Goal: Entertainment & Leisure: Browse casually

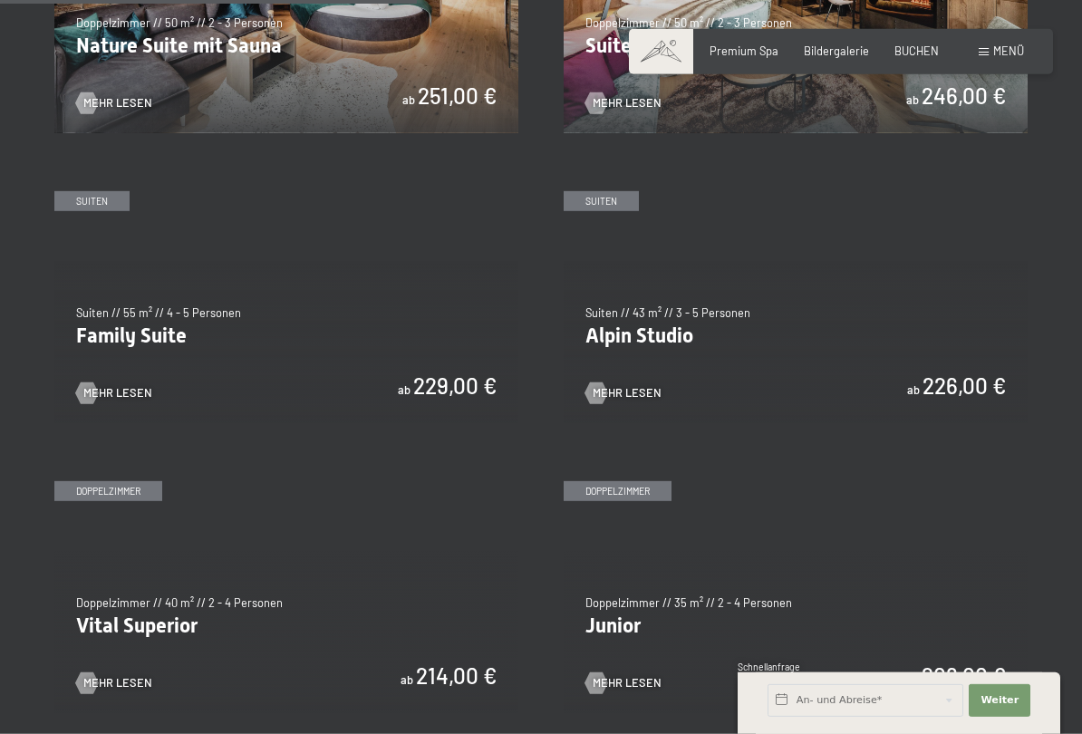
scroll to position [1673, 0]
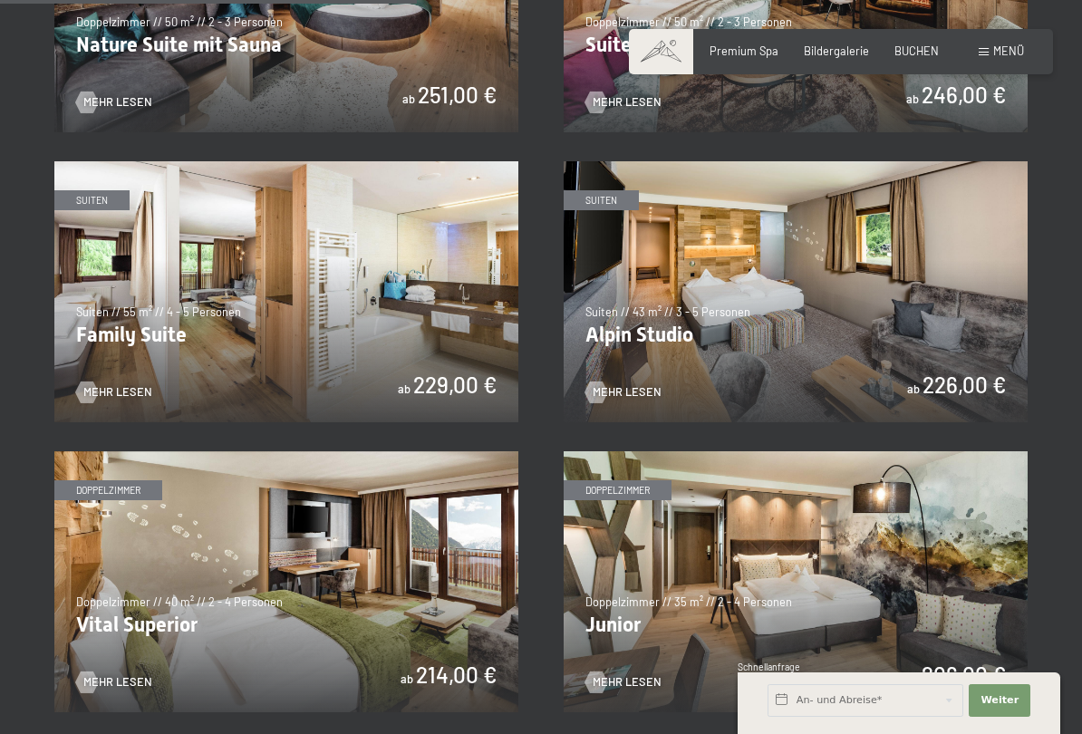
click at [361, 310] on img at bounding box center [286, 291] width 464 height 261
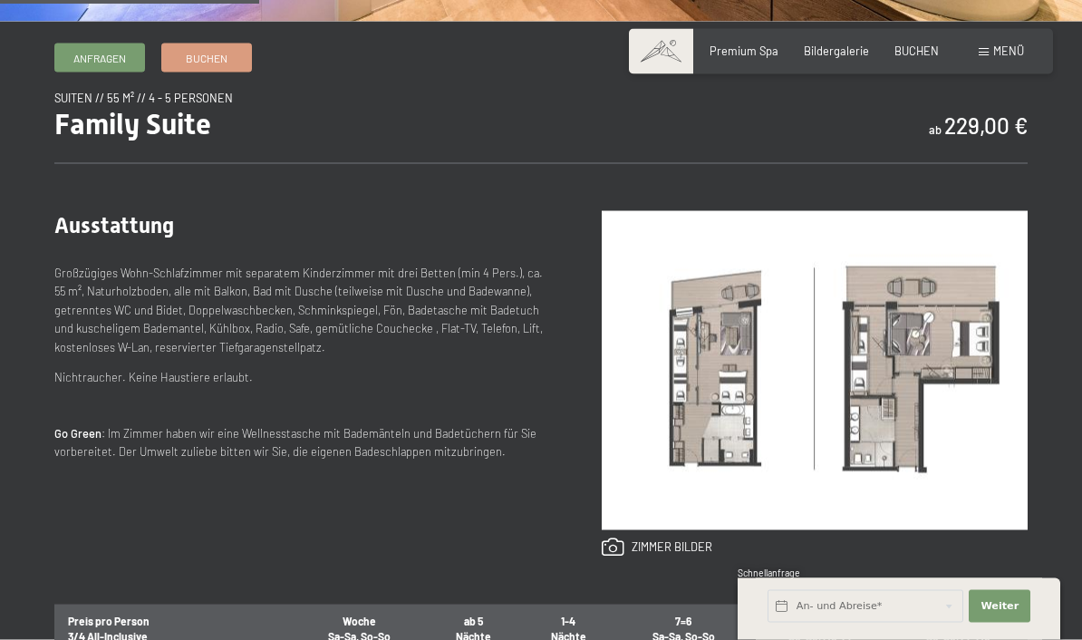
scroll to position [606, 0]
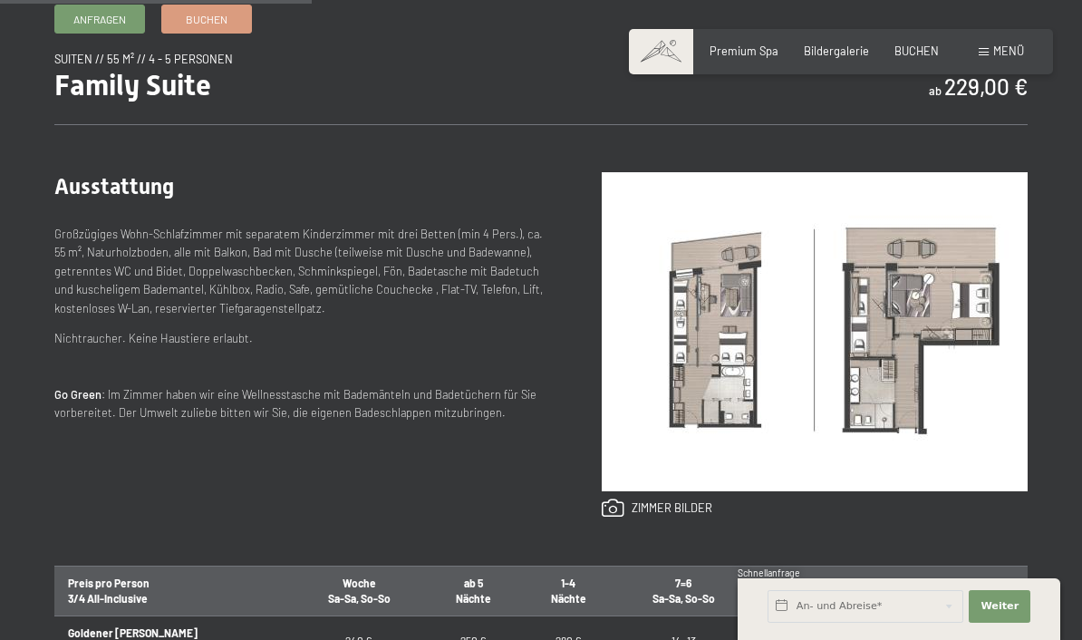
click at [450, 265] on p "Großzügiges Wohn-Schlafzimmer mit separatem Kinderzimmer mit drei Betten (min 4…" at bounding box center [298, 271] width 489 height 92
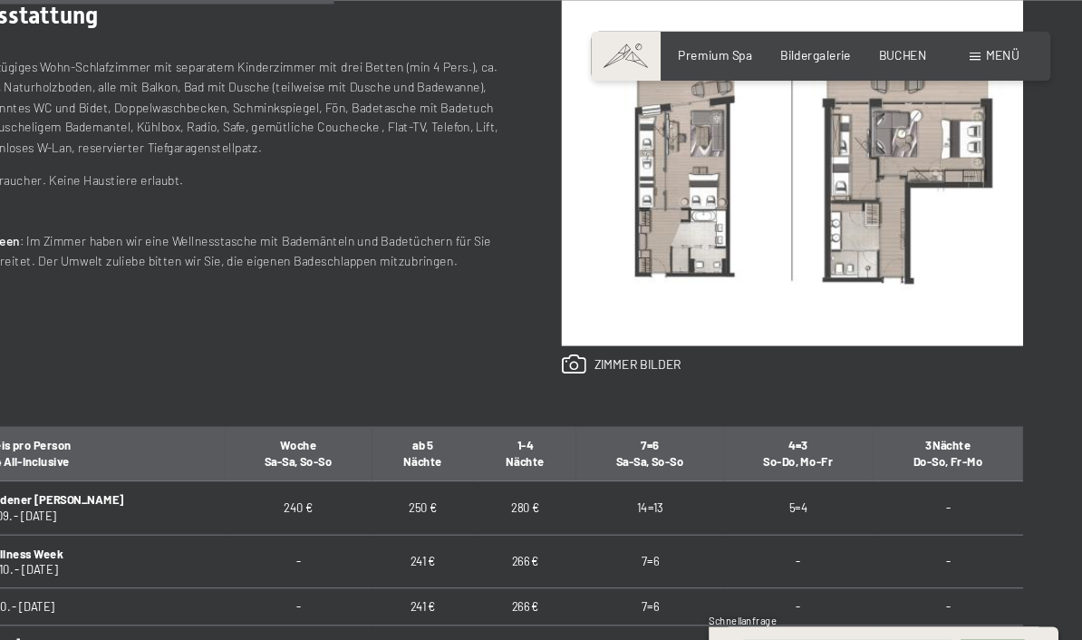
scroll to position [778, 0]
click at [638, 199] on img at bounding box center [815, 159] width 426 height 319
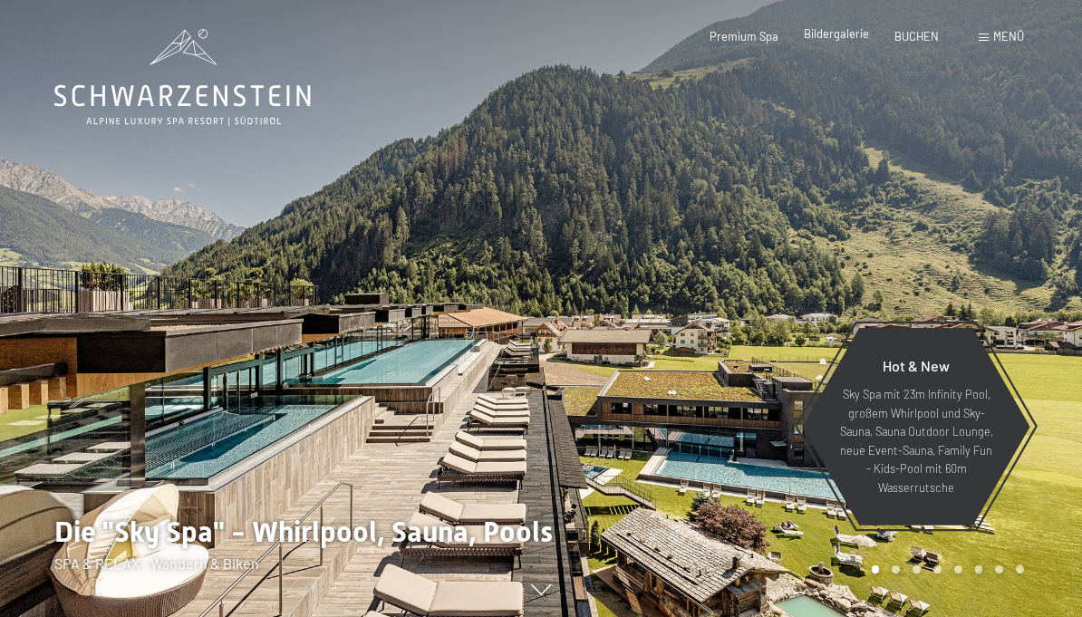
click at [842, 33] on span "Bildergalerie" at bounding box center [836, 33] width 65 height 14
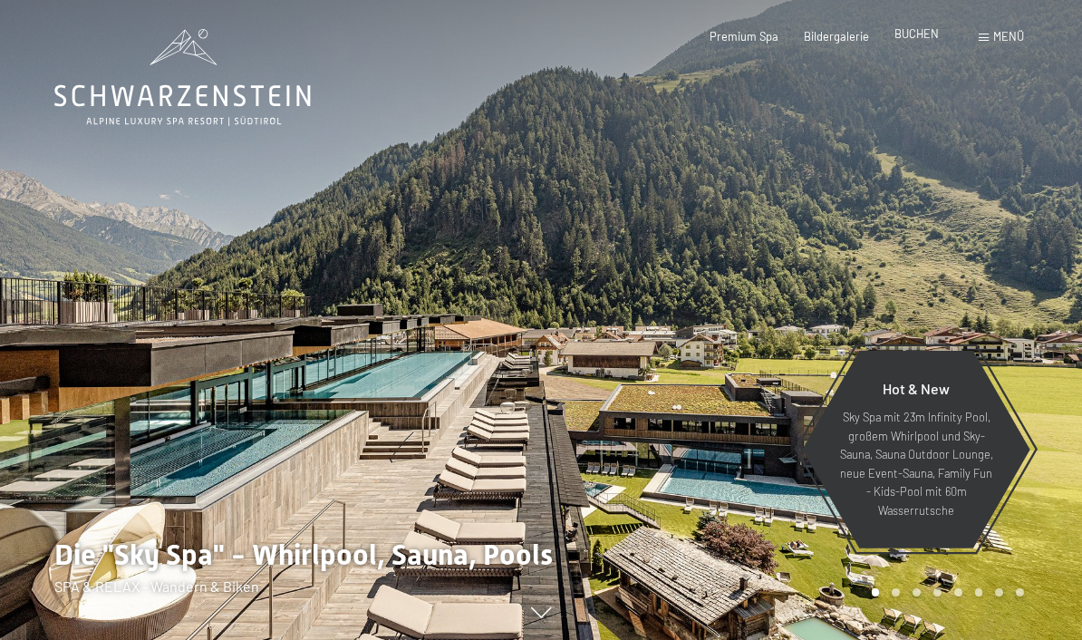
click at [910, 34] on span "BUCHEN" at bounding box center [916, 33] width 44 height 14
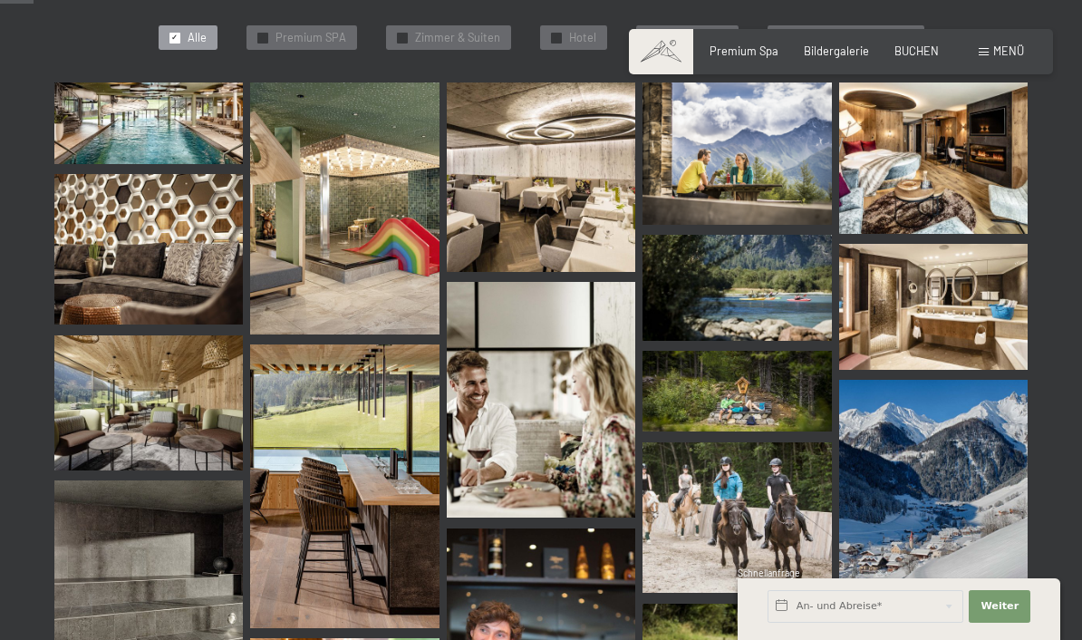
scroll to position [475, 0]
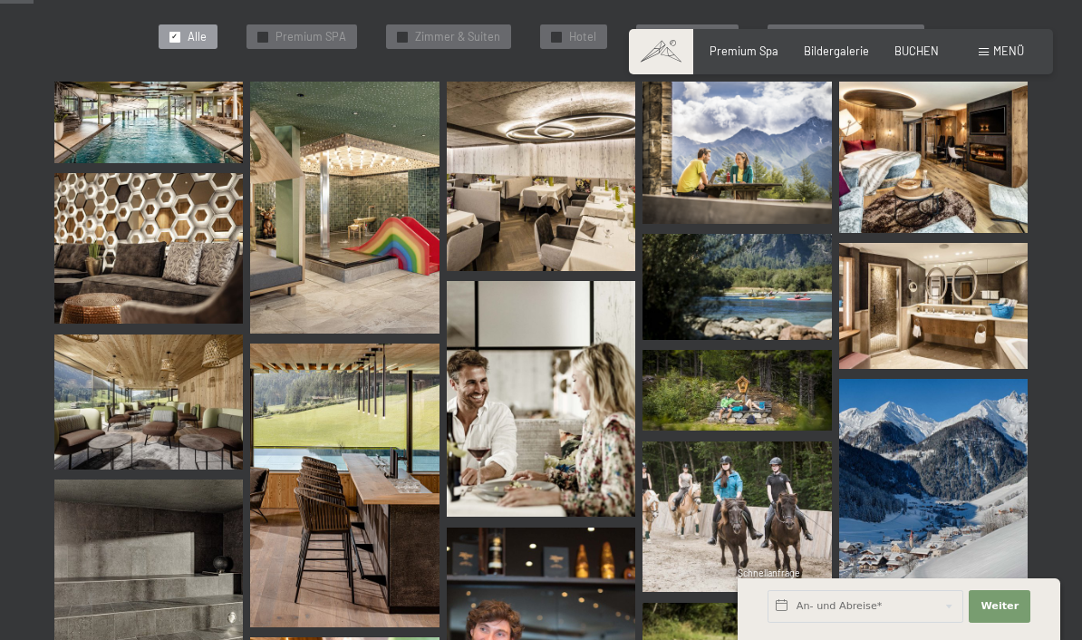
click at [358, 263] on img at bounding box center [344, 208] width 188 height 252
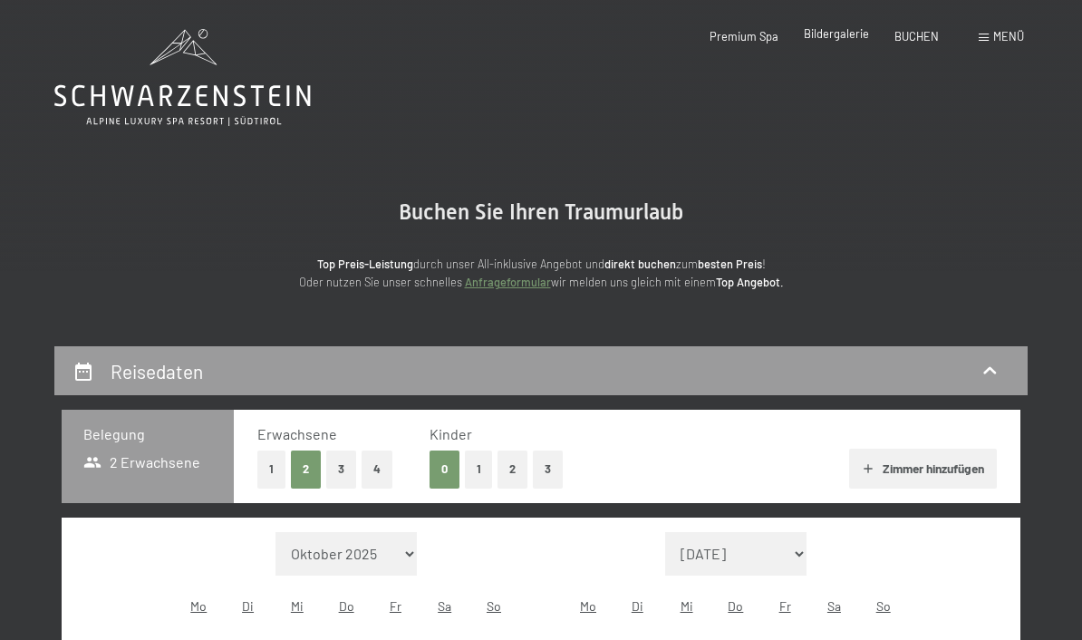
click at [839, 32] on span "Bildergalerie" at bounding box center [836, 33] width 65 height 14
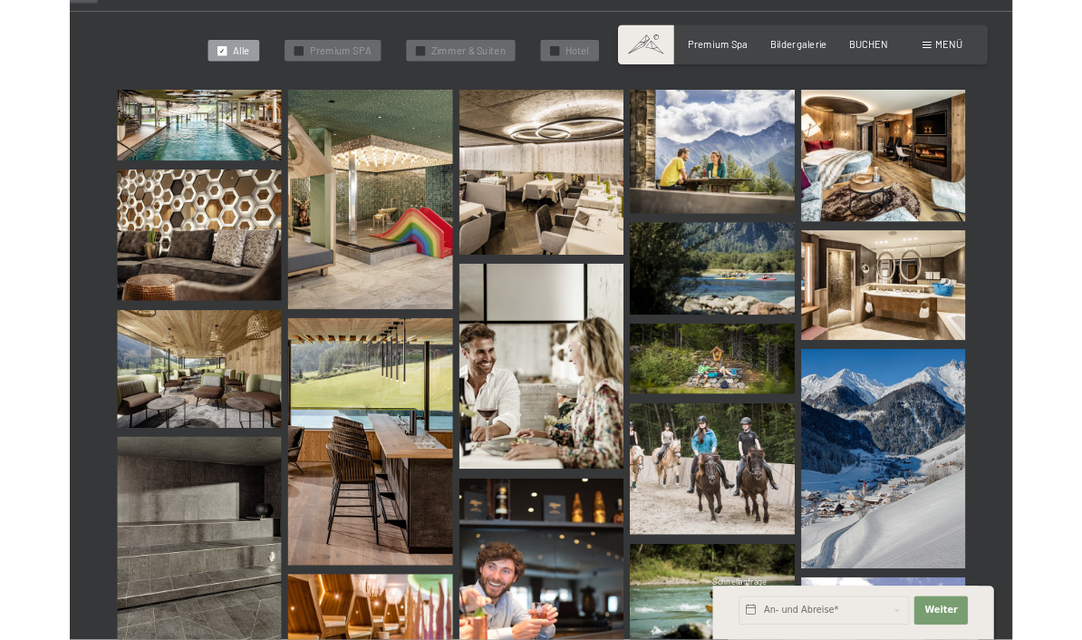
scroll to position [448, 0]
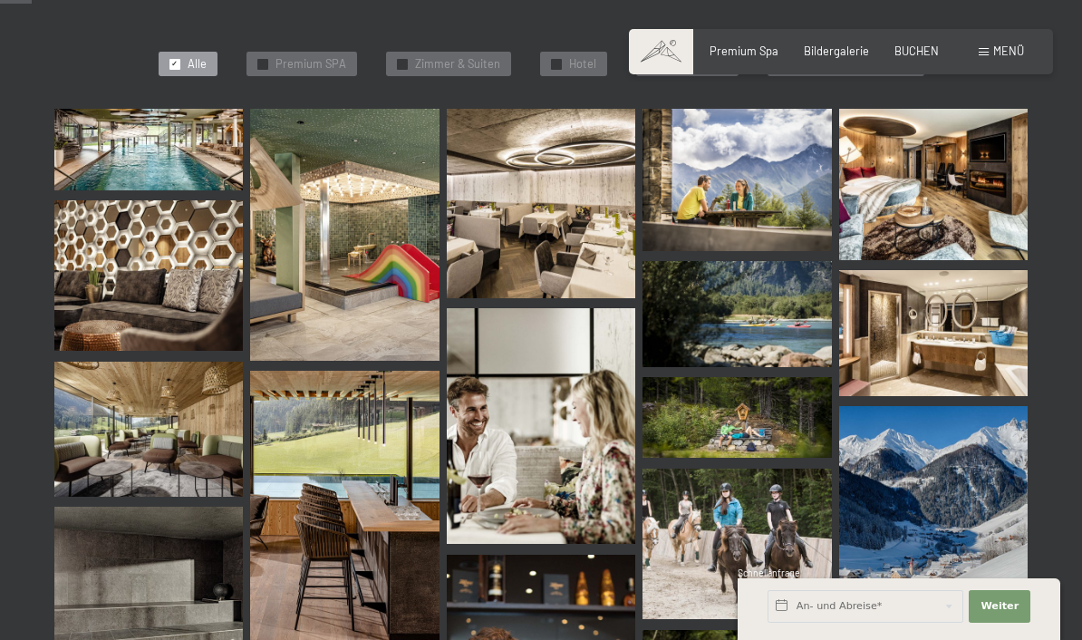
click at [186, 161] on img at bounding box center [148, 149] width 188 height 81
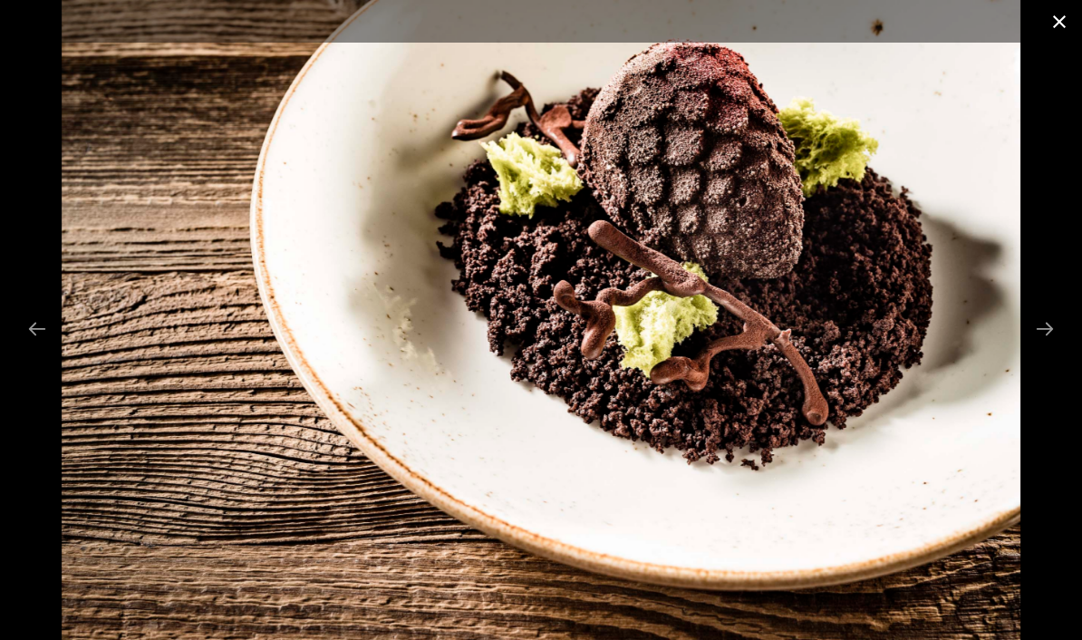
click at [1072, 17] on button "Close gallery" at bounding box center [1058, 21] width 45 height 43
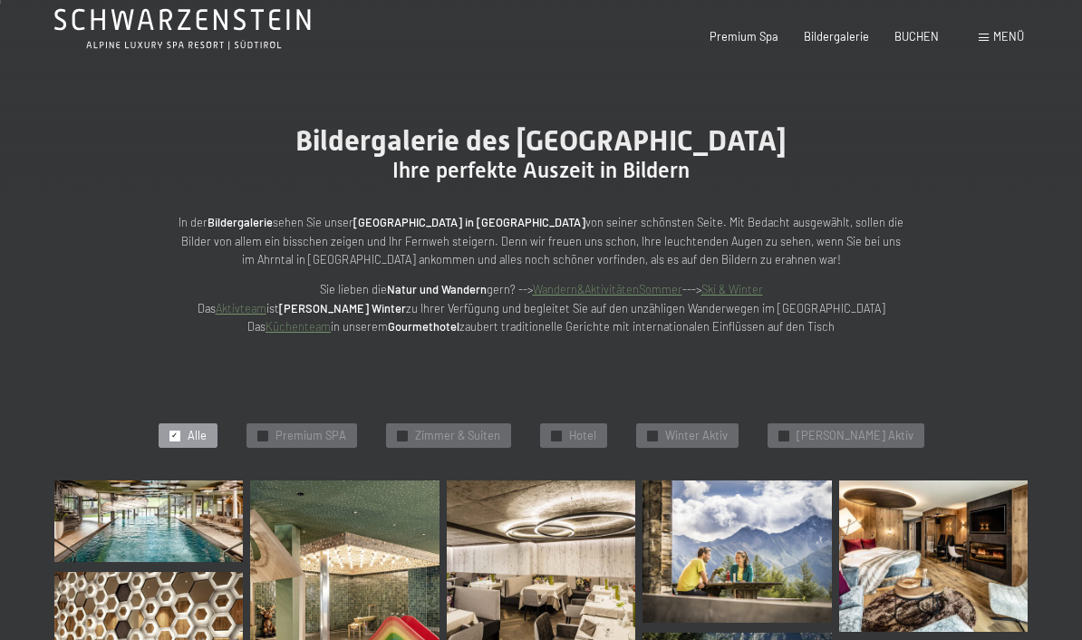
scroll to position [0, 0]
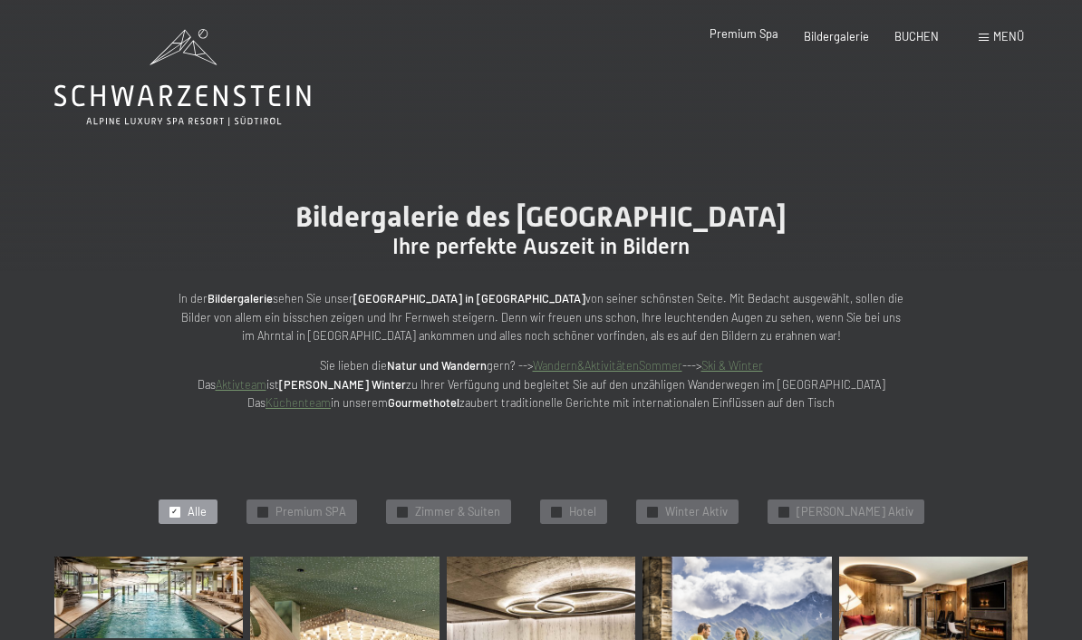
click at [727, 43] on div "Premium Spa Bildergalerie BUCHEN" at bounding box center [811, 37] width 306 height 16
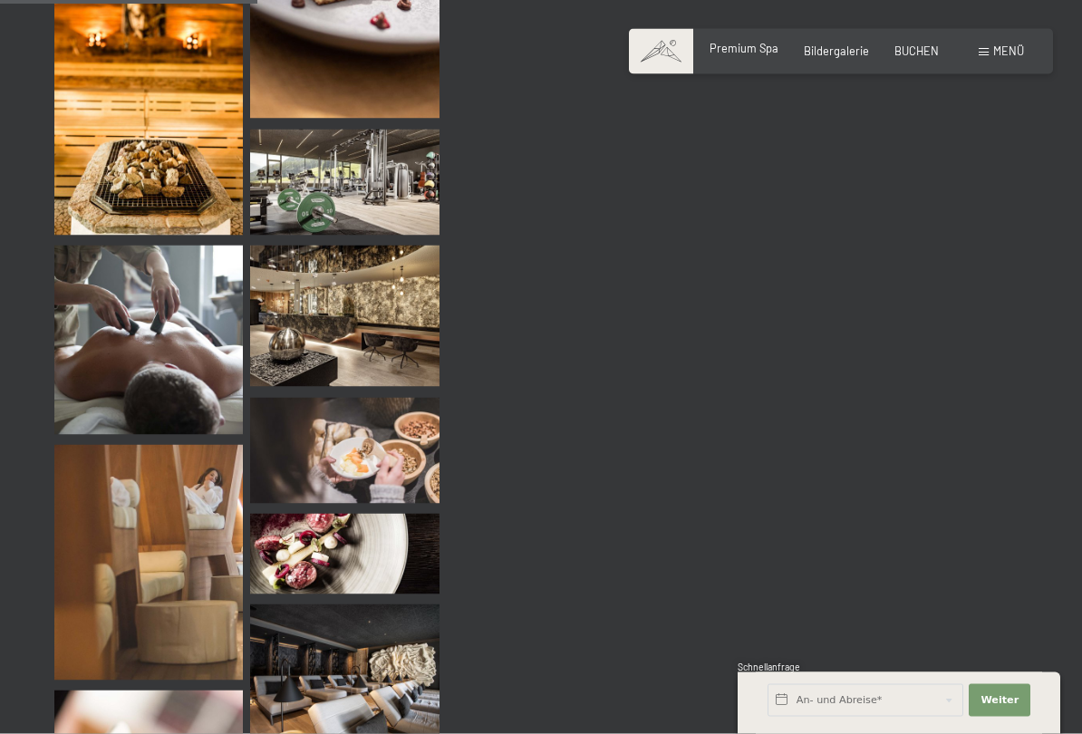
scroll to position [3595, 0]
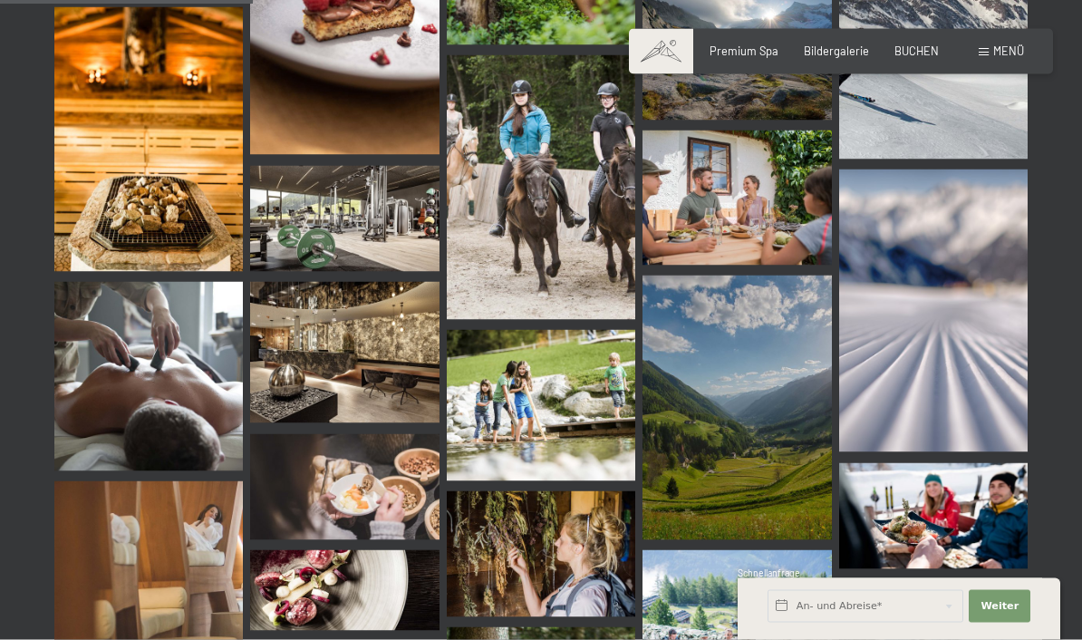
click at [571, 223] on img at bounding box center [541, 187] width 188 height 265
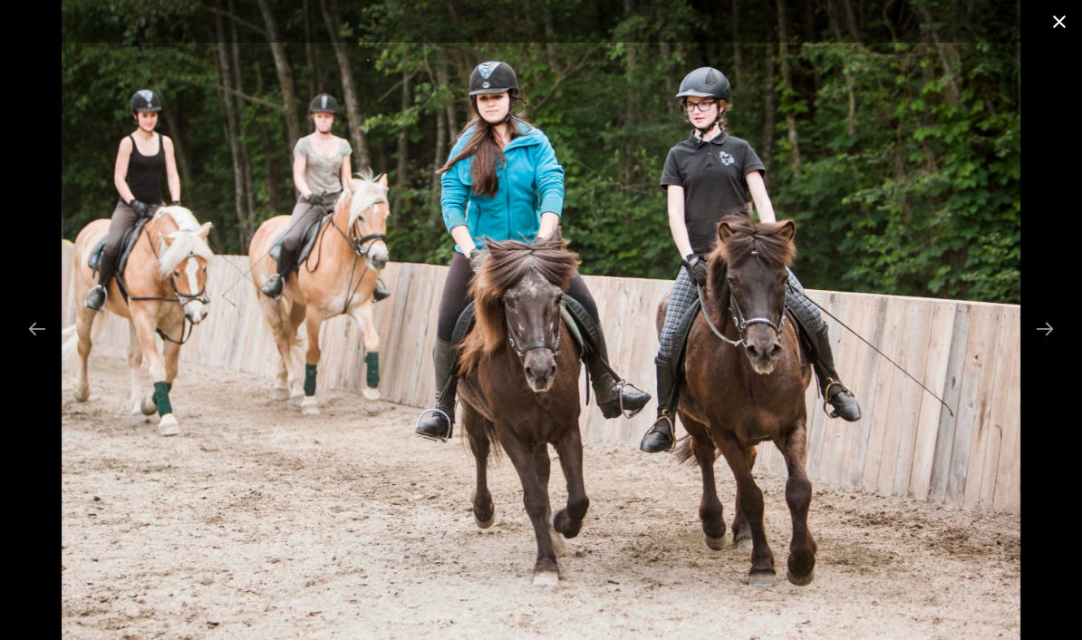
click at [1051, 34] on button "Close gallery" at bounding box center [1058, 21] width 45 height 43
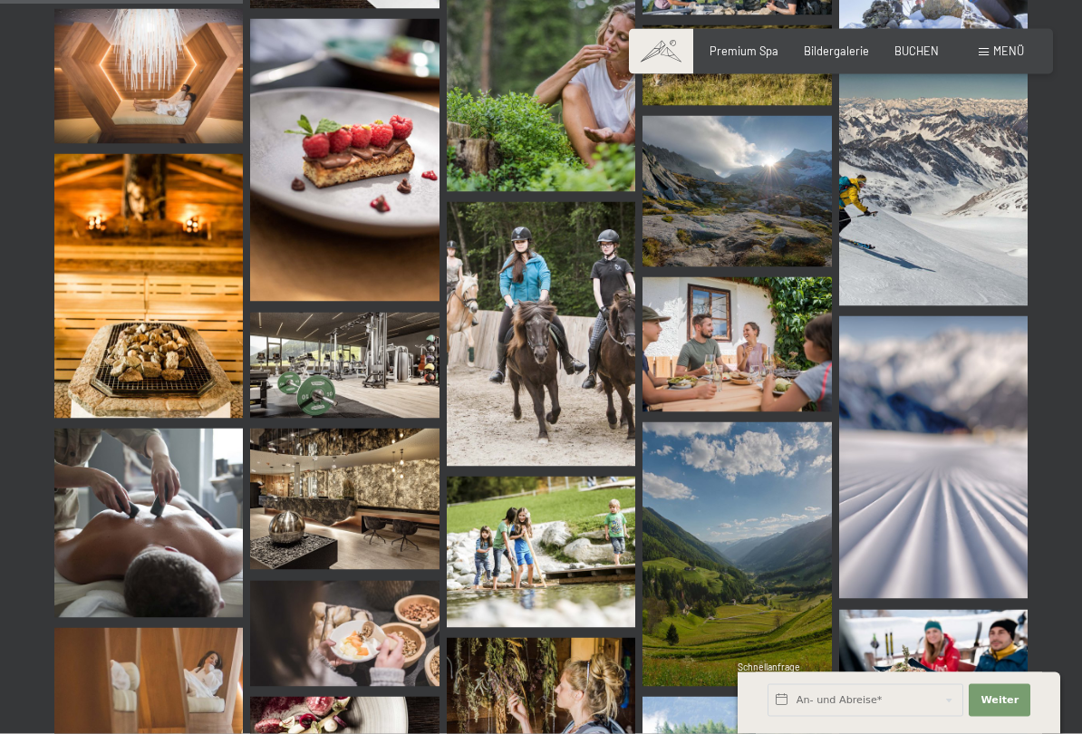
scroll to position [3428, 0]
click at [369, 386] on img at bounding box center [344, 365] width 188 height 106
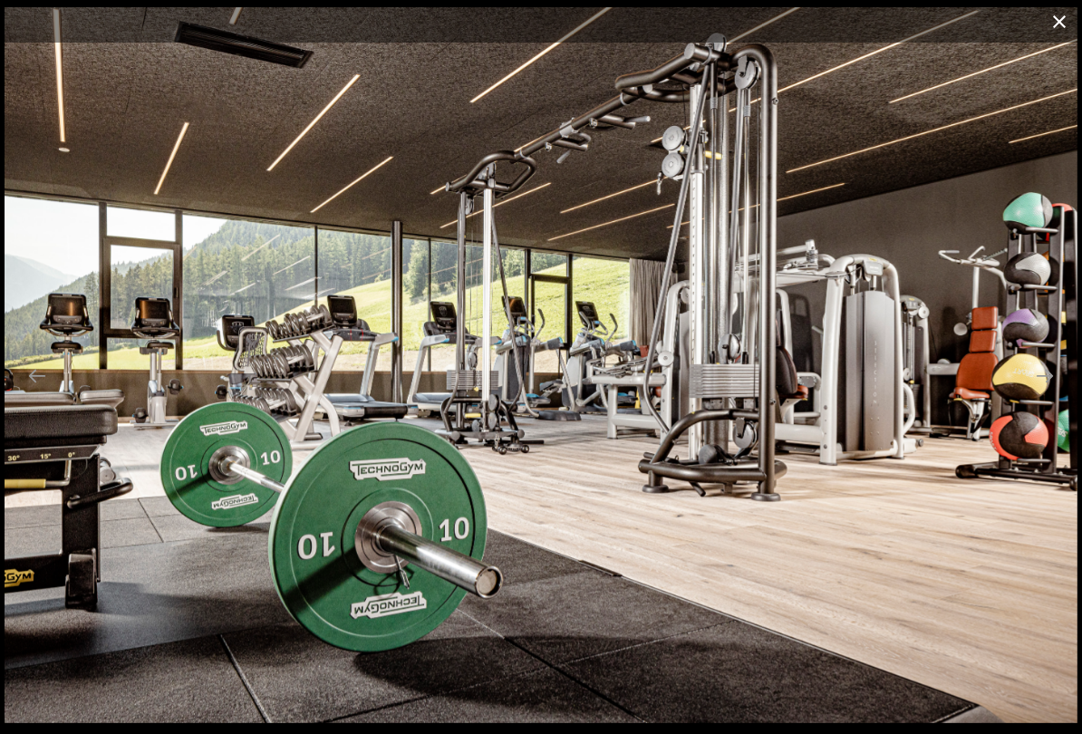
click at [1054, 19] on button "Close gallery" at bounding box center [1058, 21] width 45 height 43
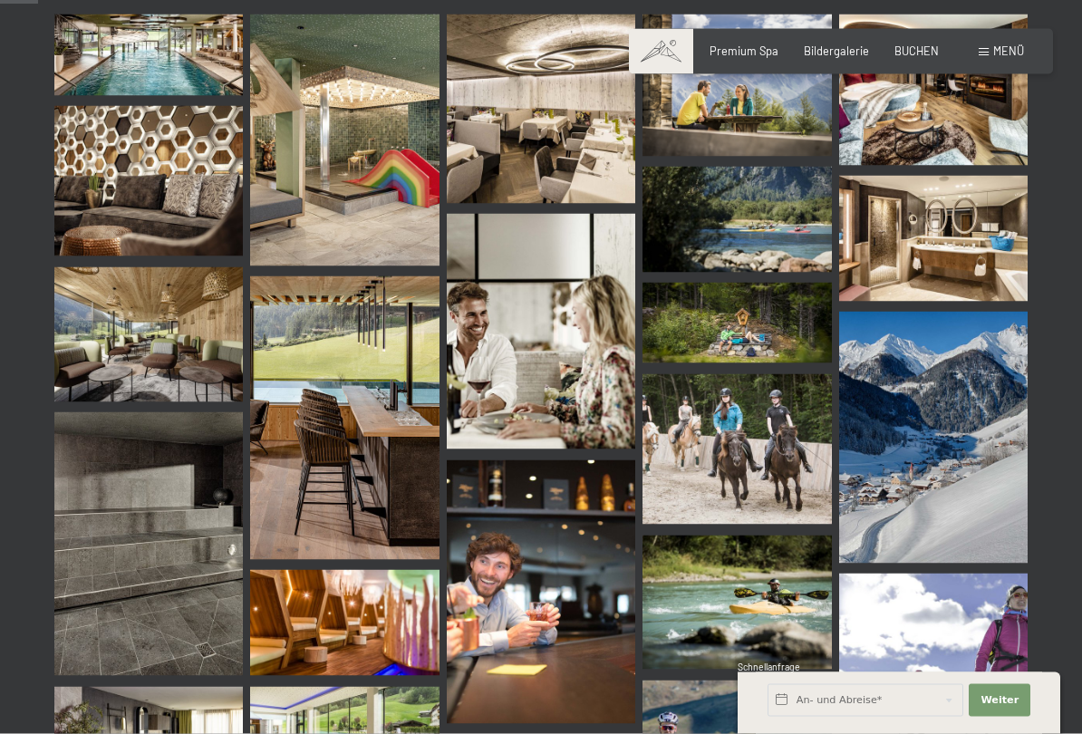
scroll to position [545, 0]
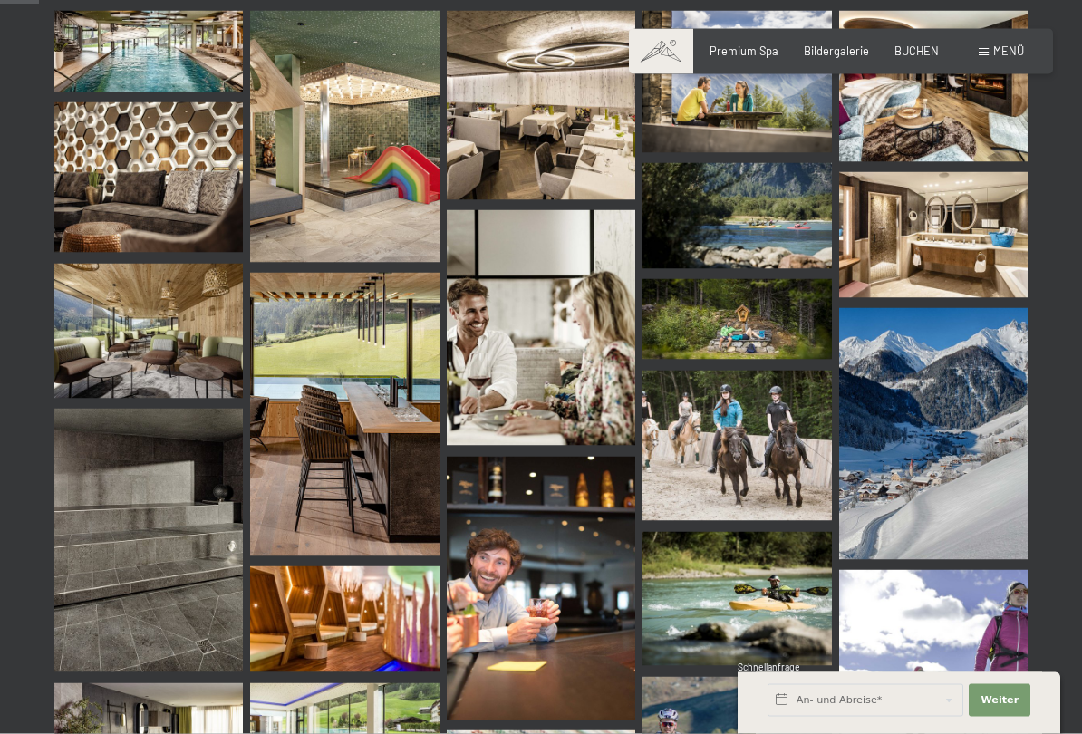
click at [313, 429] on img at bounding box center [344, 415] width 188 height 284
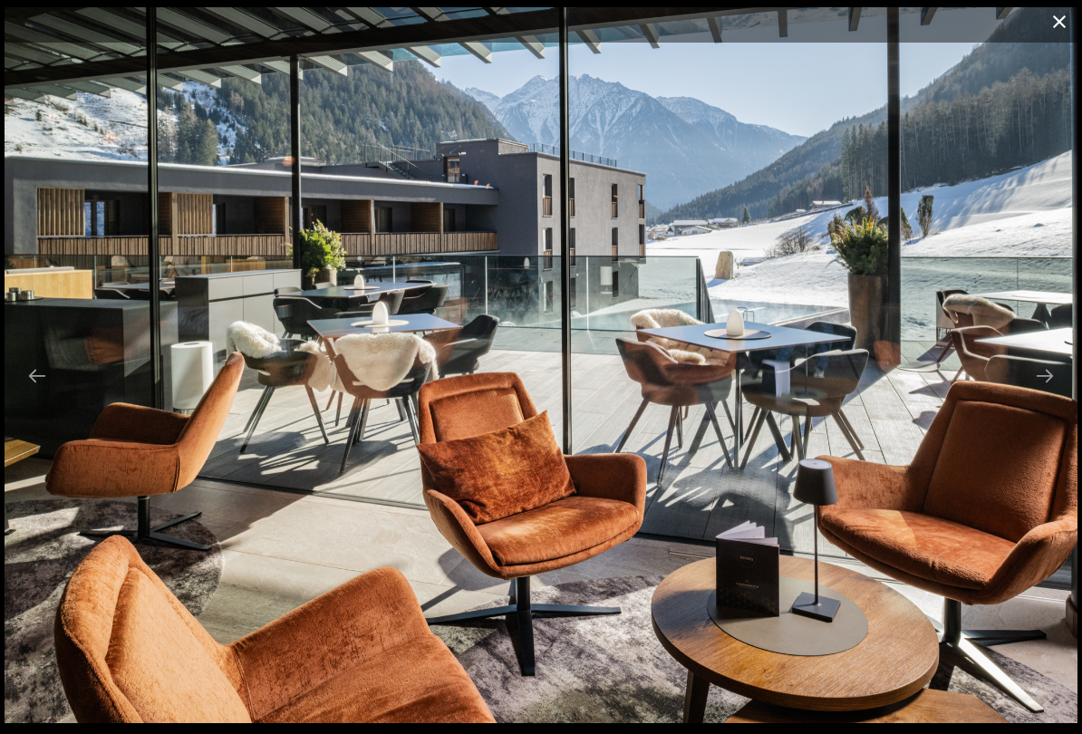
click at [1072, 27] on button "Close gallery" at bounding box center [1058, 21] width 45 height 43
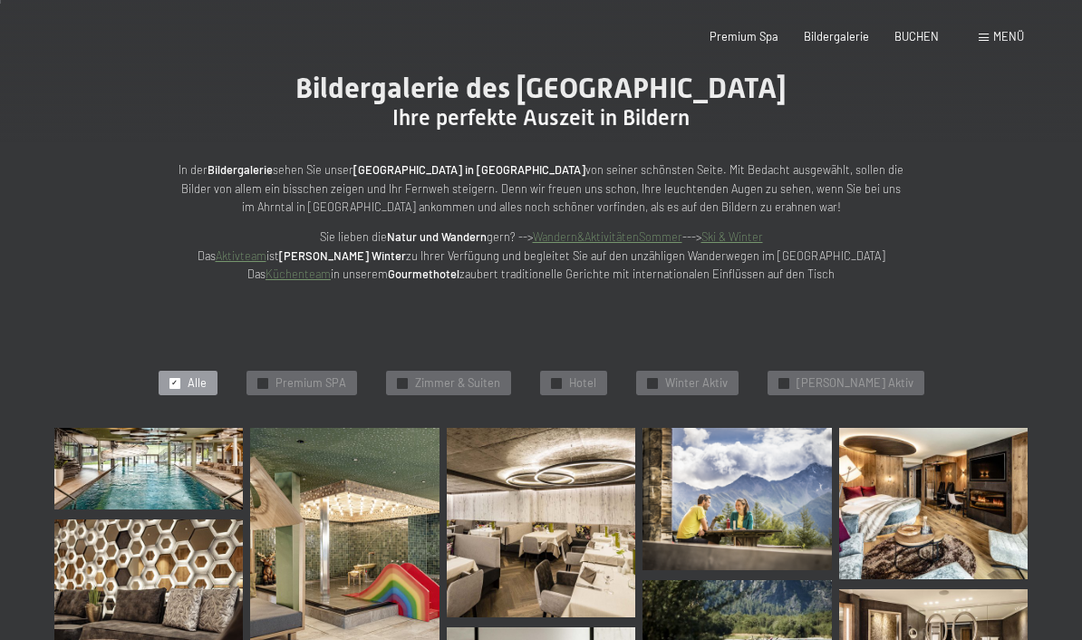
scroll to position [0, 0]
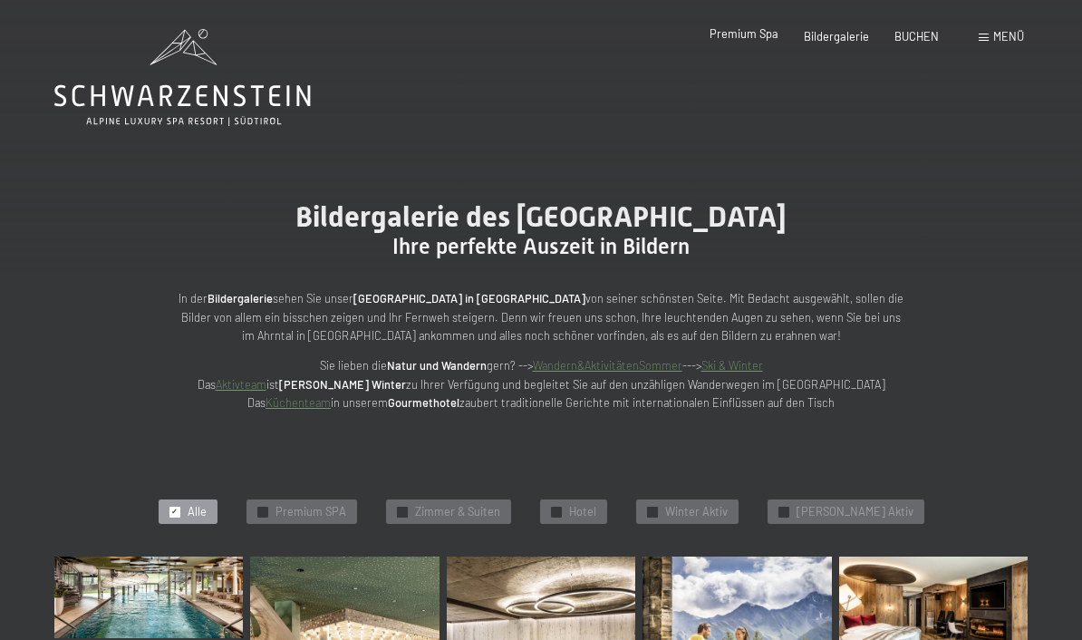
click at [752, 32] on span "Premium Spa" at bounding box center [743, 33] width 69 height 14
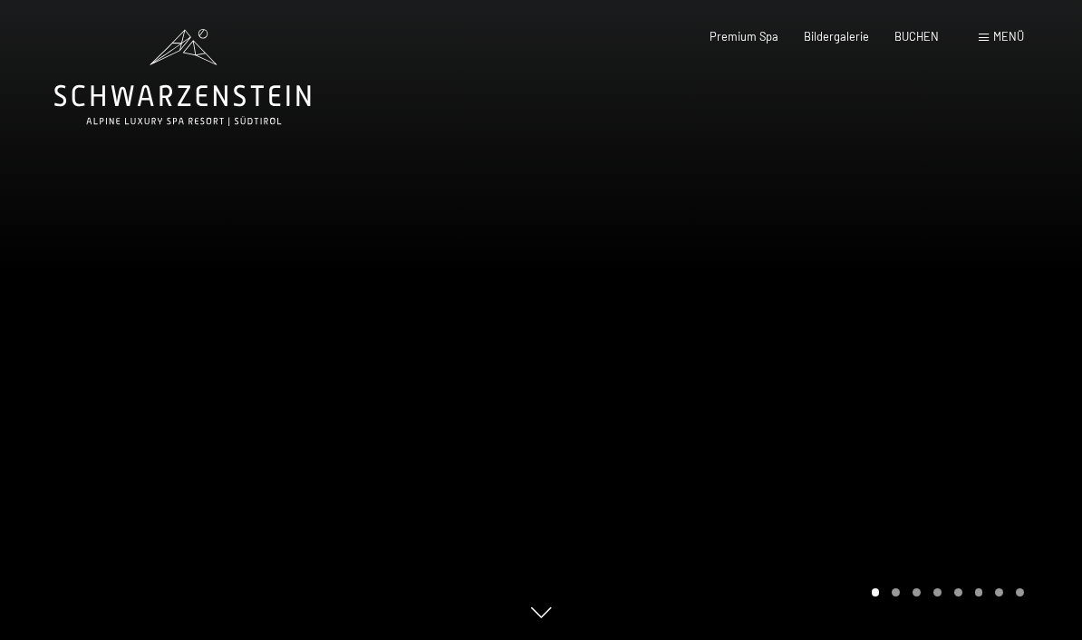
click at [987, 29] on div "Buchen Anfragen Premium Spa Bildergalerie BUCHEN Menü DE IT EN Gutschein Bilder…" at bounding box center [841, 37] width 366 height 16
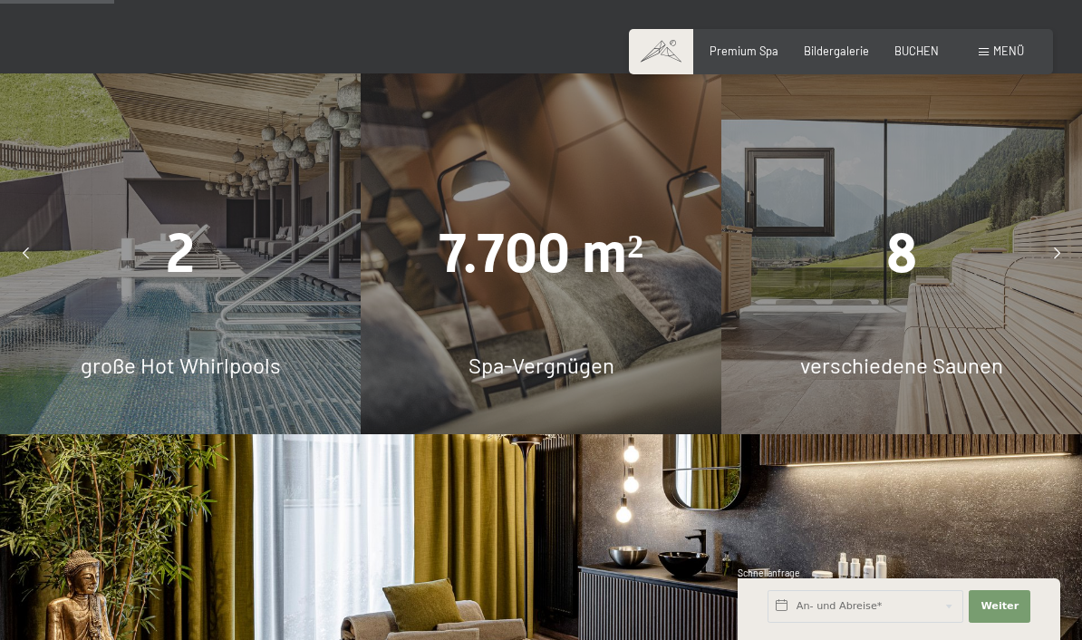
scroll to position [1069, 0]
click at [28, 236] on div at bounding box center [25, 254] width 36 height 36
